Goal: Check status

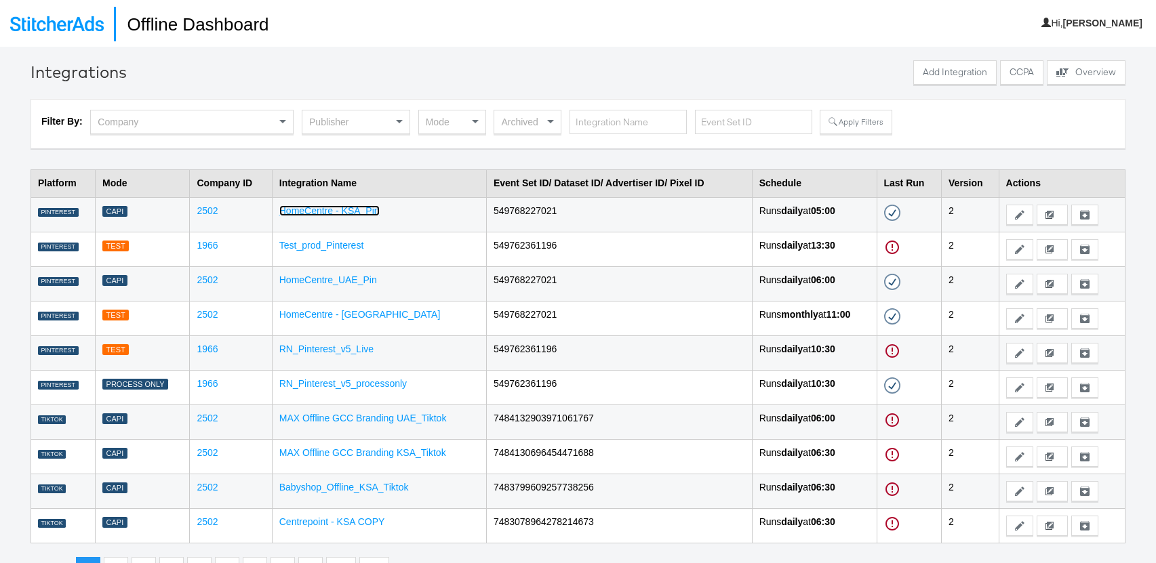
click at [353, 208] on link "HomeCentre - KSA_Pin" at bounding box center [329, 210] width 100 height 11
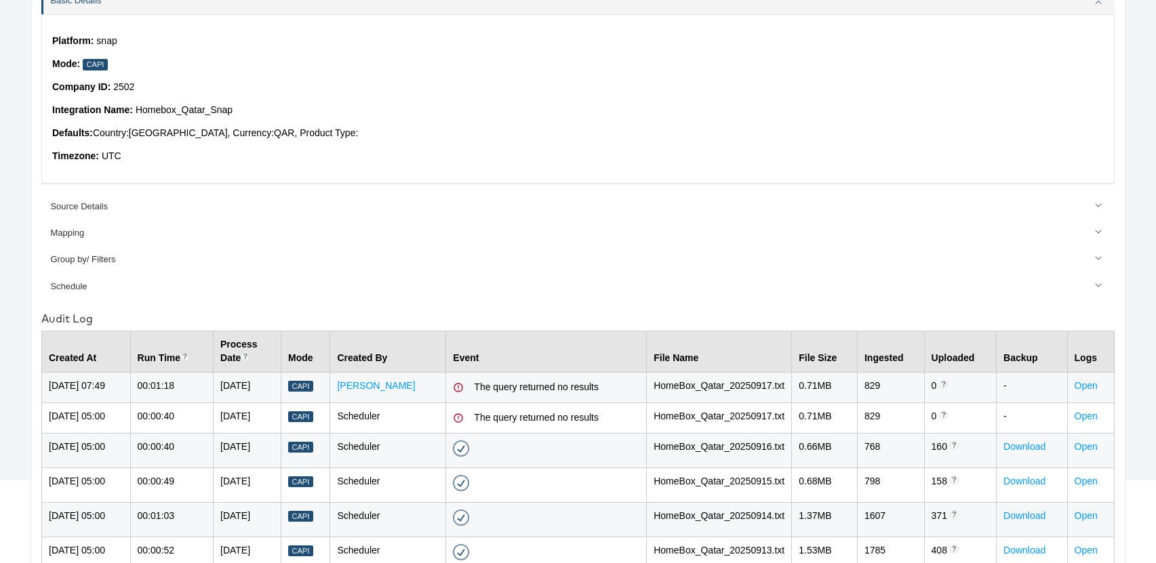
scroll to position [134, 0]
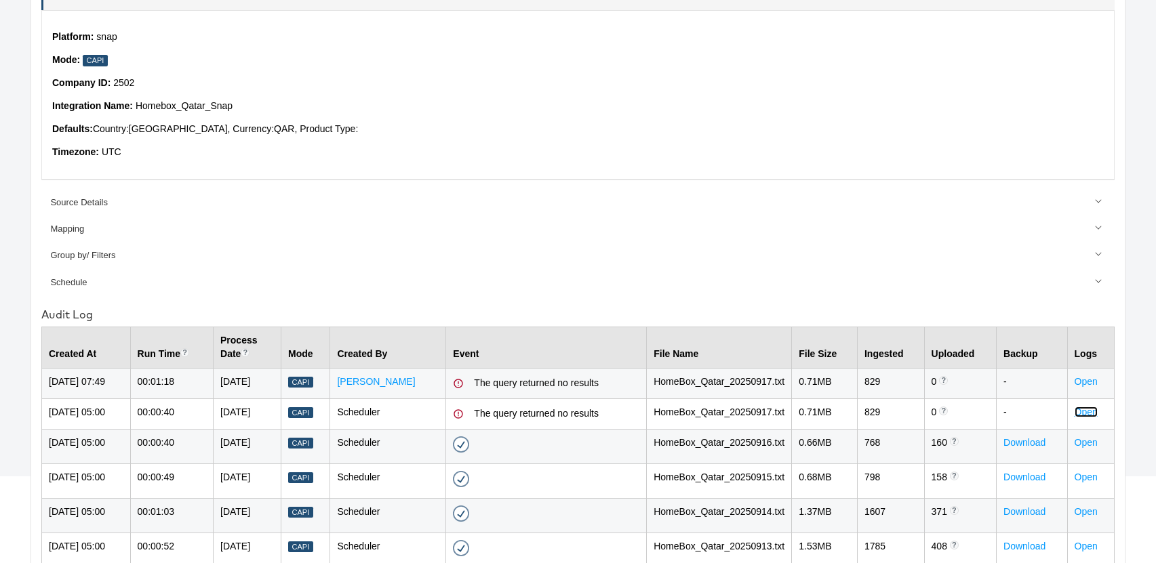
click at [1085, 418] on link "Open" at bounding box center [1086, 412] width 23 height 11
